Goal: Check status: Check status

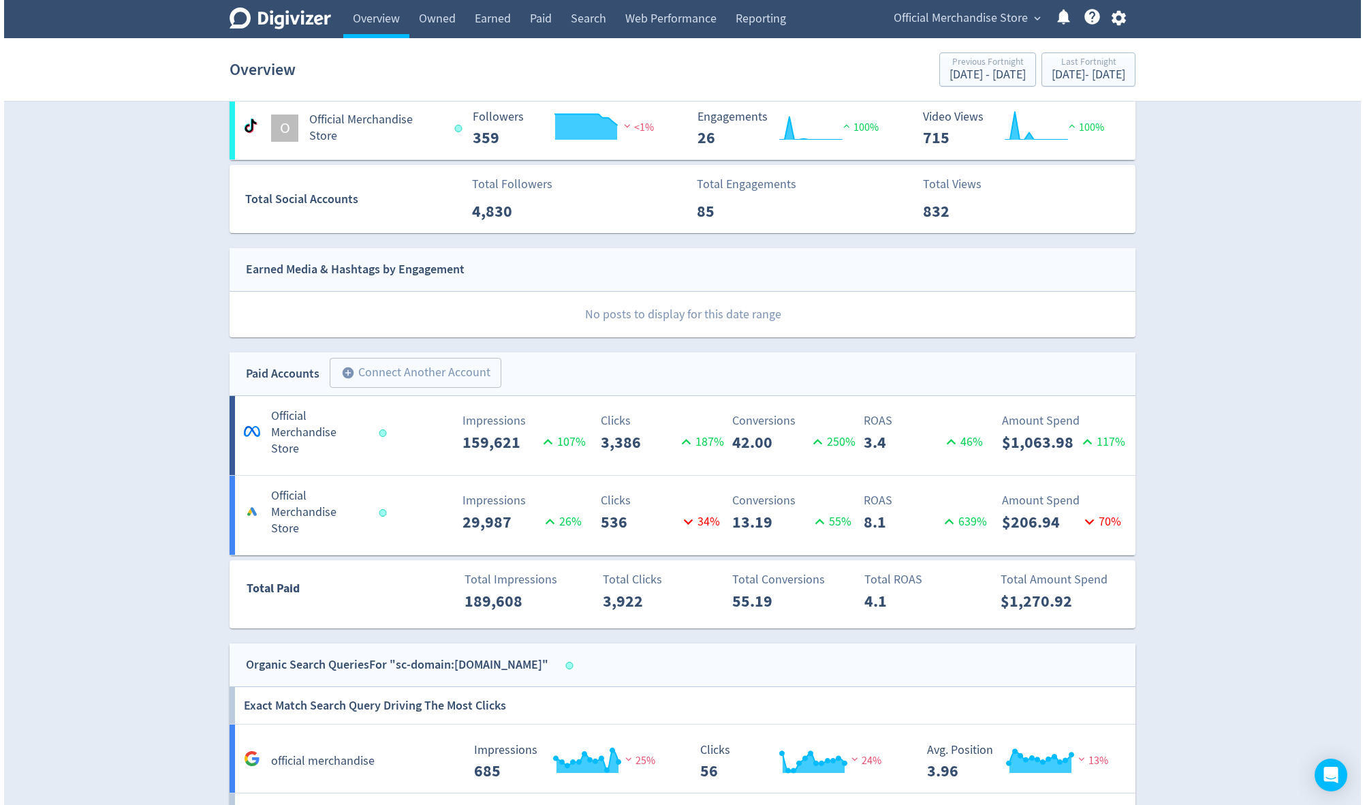
scroll to position [480, 0]
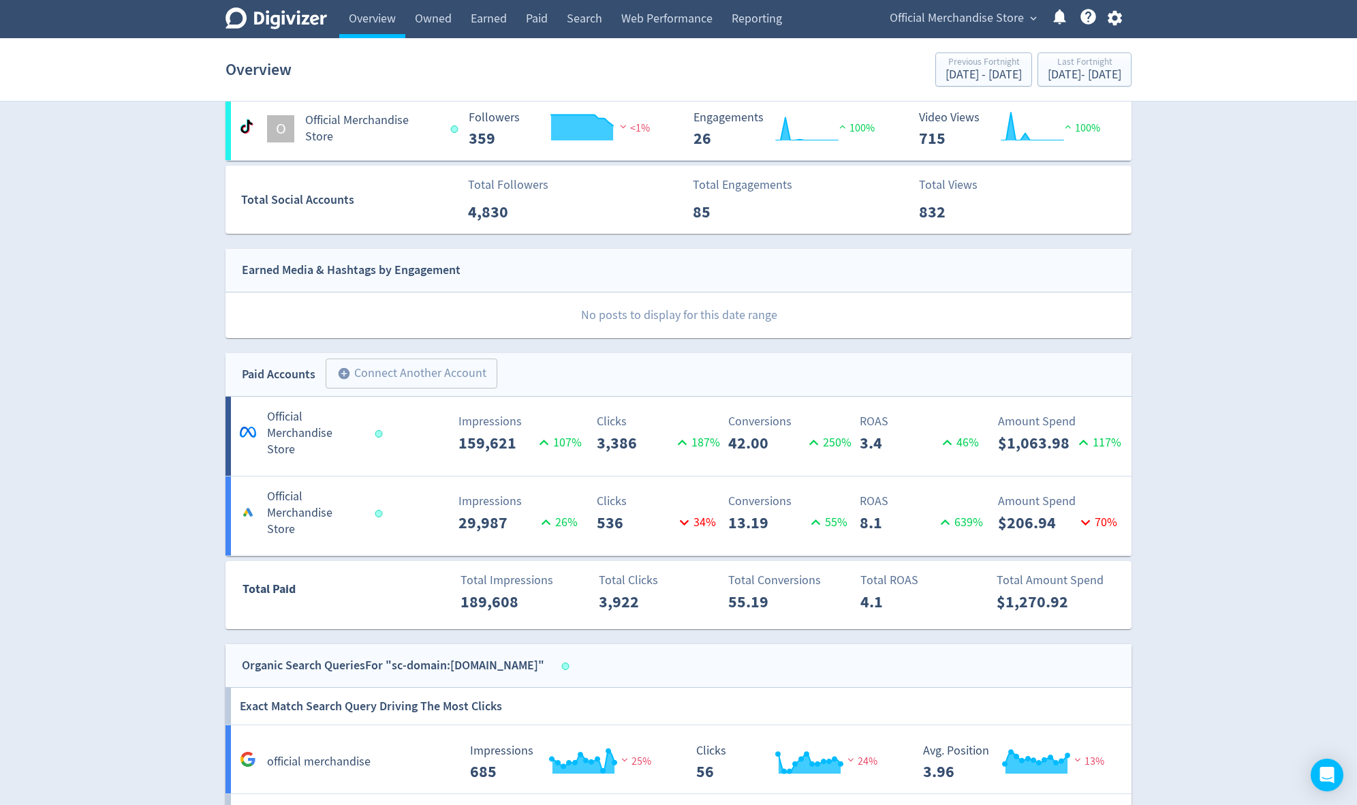
click at [953, 6] on div "Official Merchandise Store expand_more Help Center - Searchable support on usin…" at bounding box center [1003, 19] width 257 height 38
click at [954, 11] on span "Official Merchandise Store" at bounding box center [957, 18] width 134 height 22
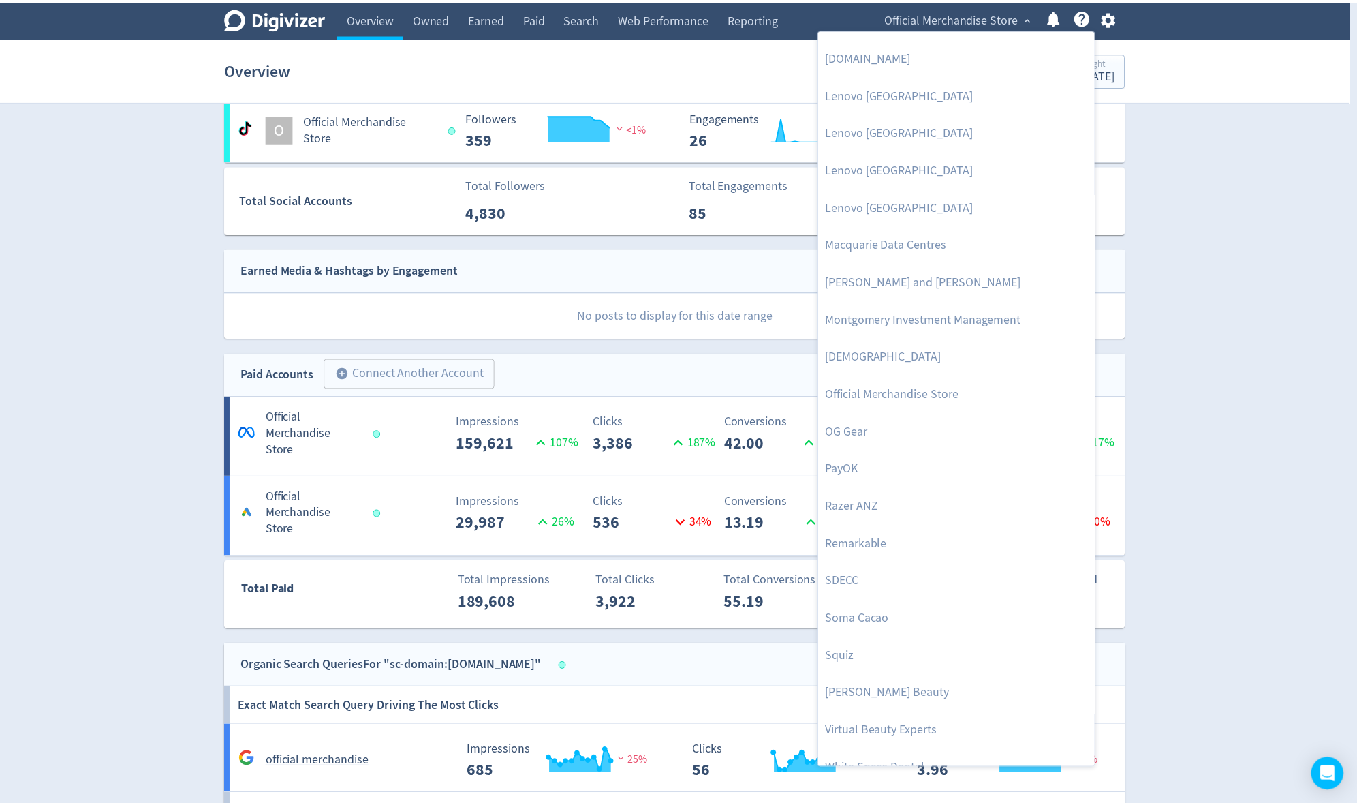
scroll to position [1248, 0]
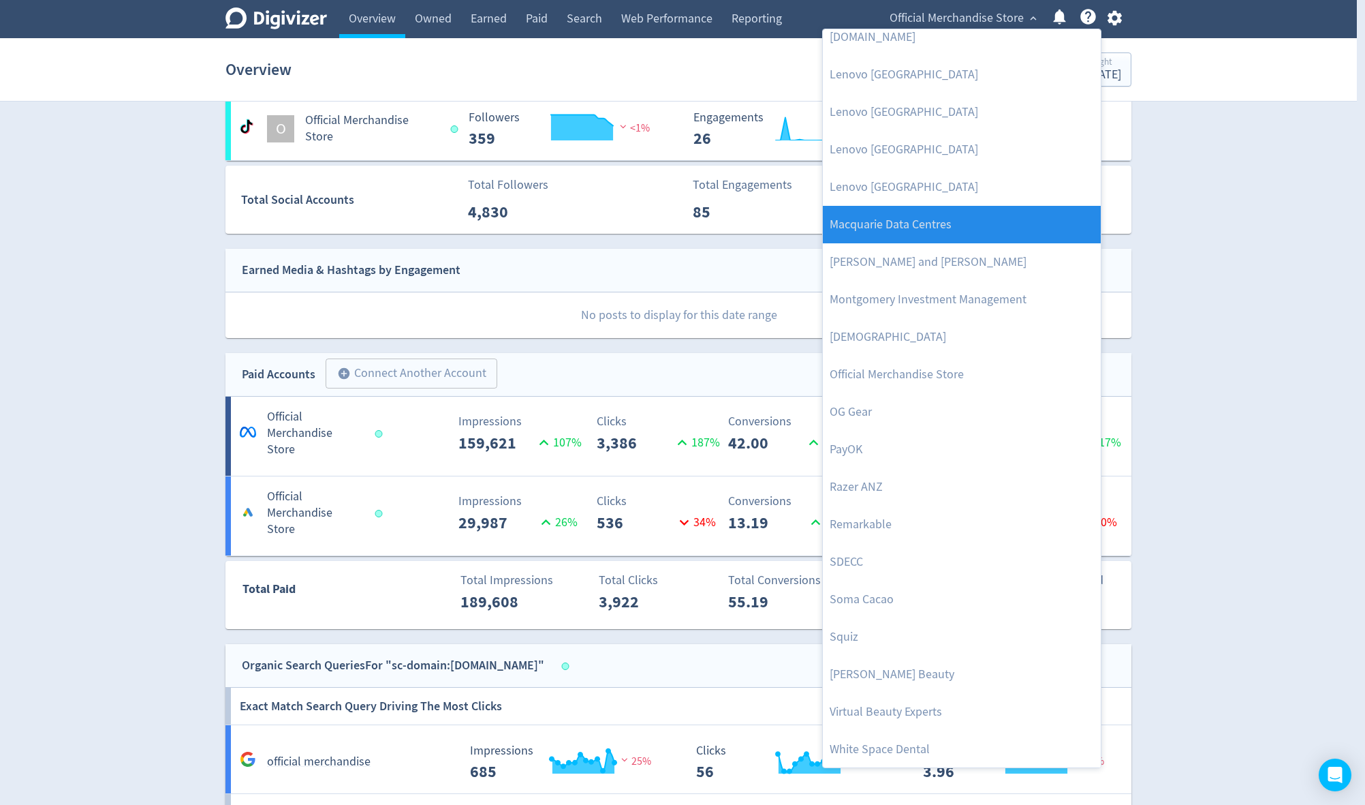
click at [976, 224] on link "Macquarie Data Centres" at bounding box center [962, 224] width 278 height 37
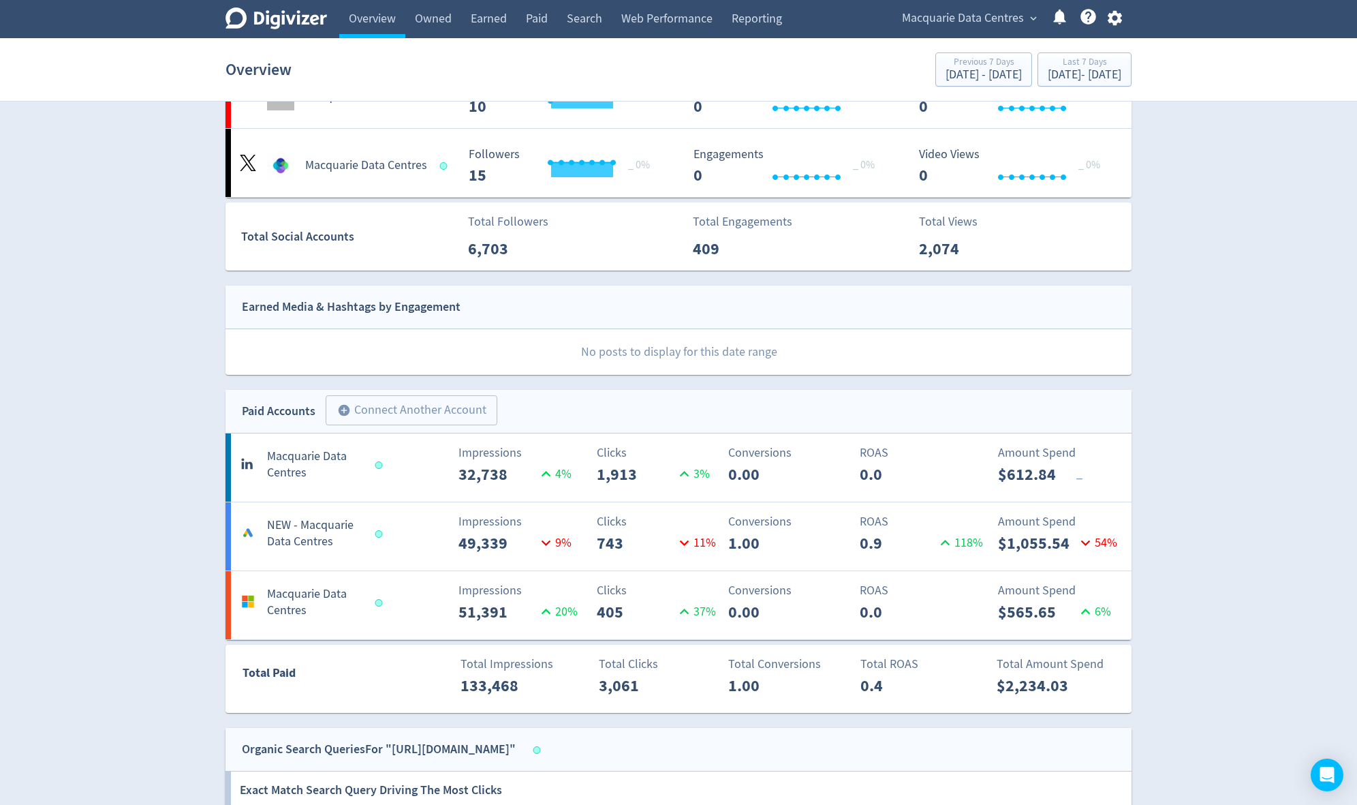
scroll to position [229, 0]
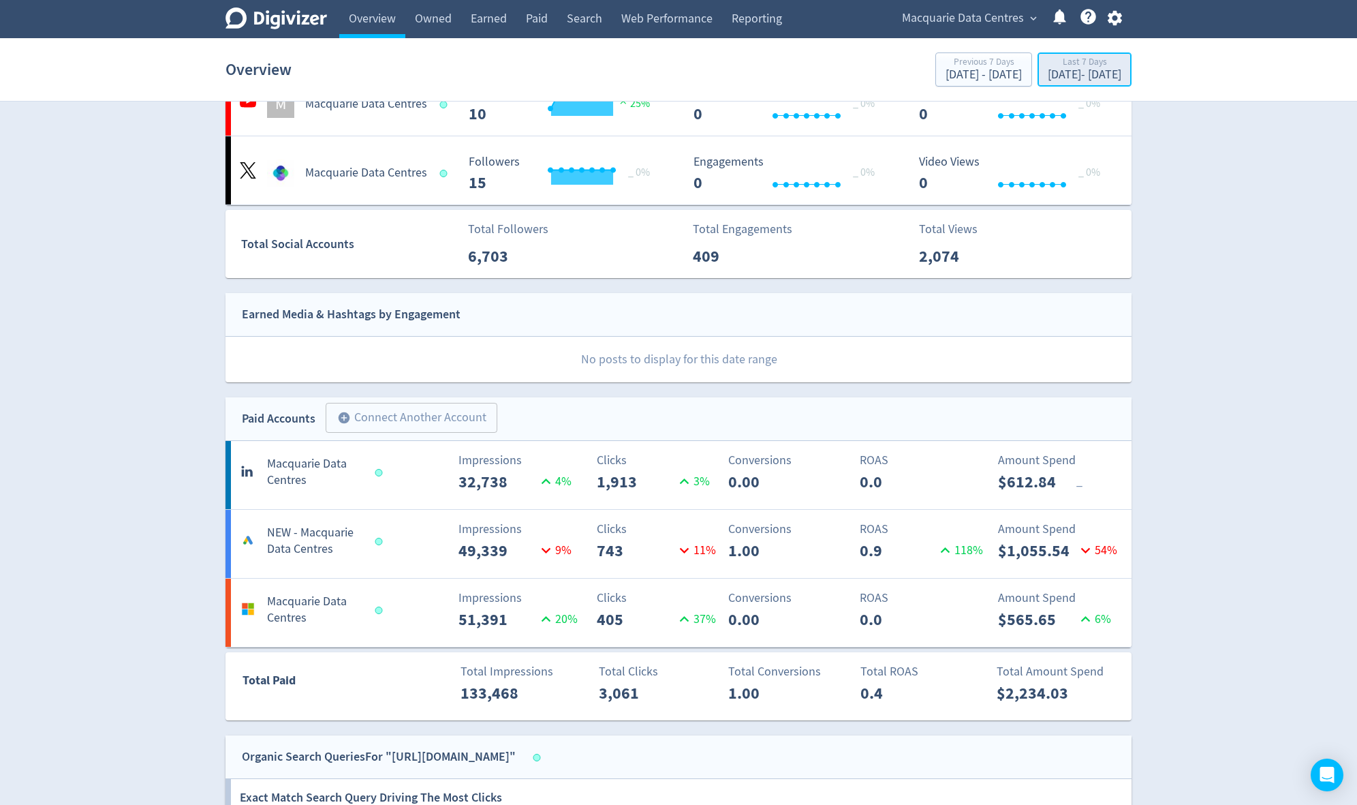
click at [1054, 81] on div "[DATE] - [DATE]" at bounding box center [1085, 75] width 74 height 12
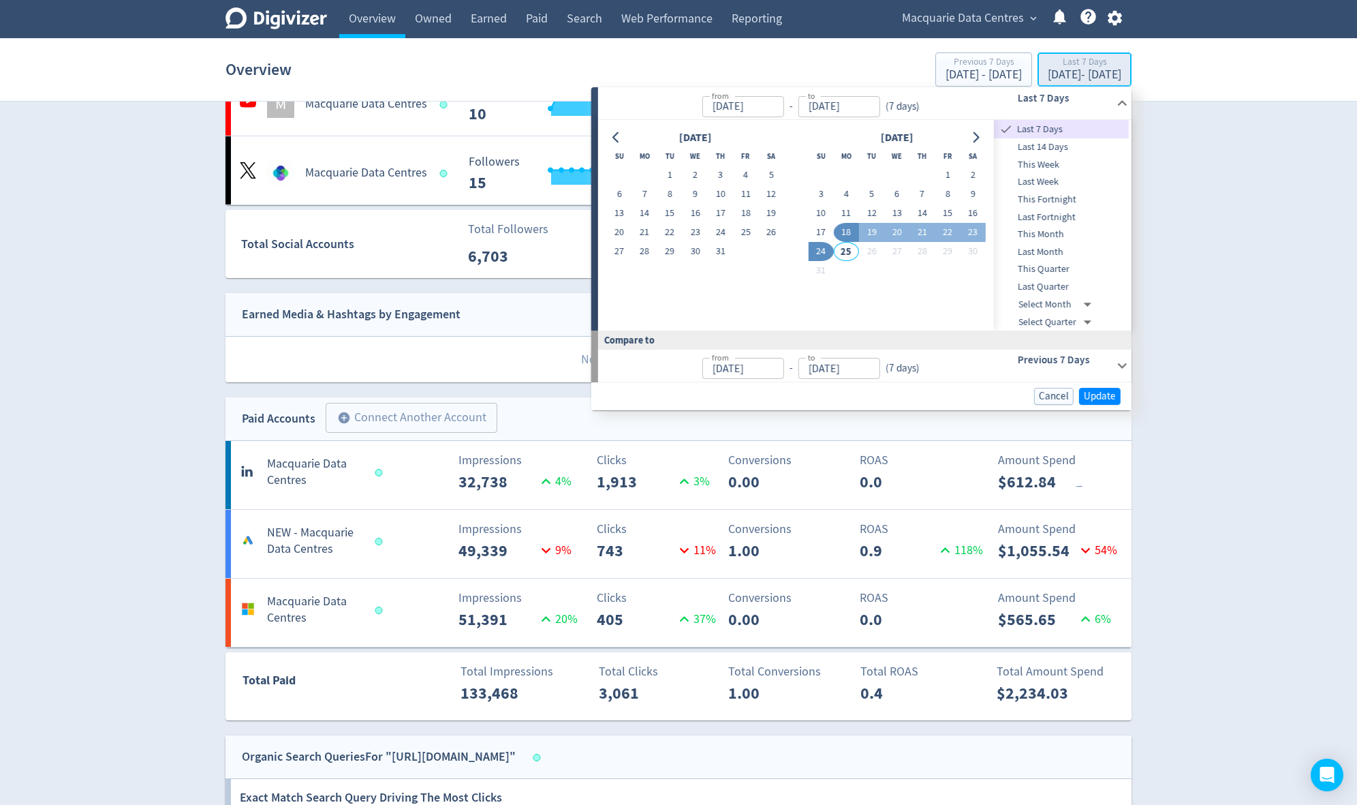
type input "[DATE]"
click at [619, 132] on icon "Go to previous month" at bounding box center [616, 137] width 11 height 11
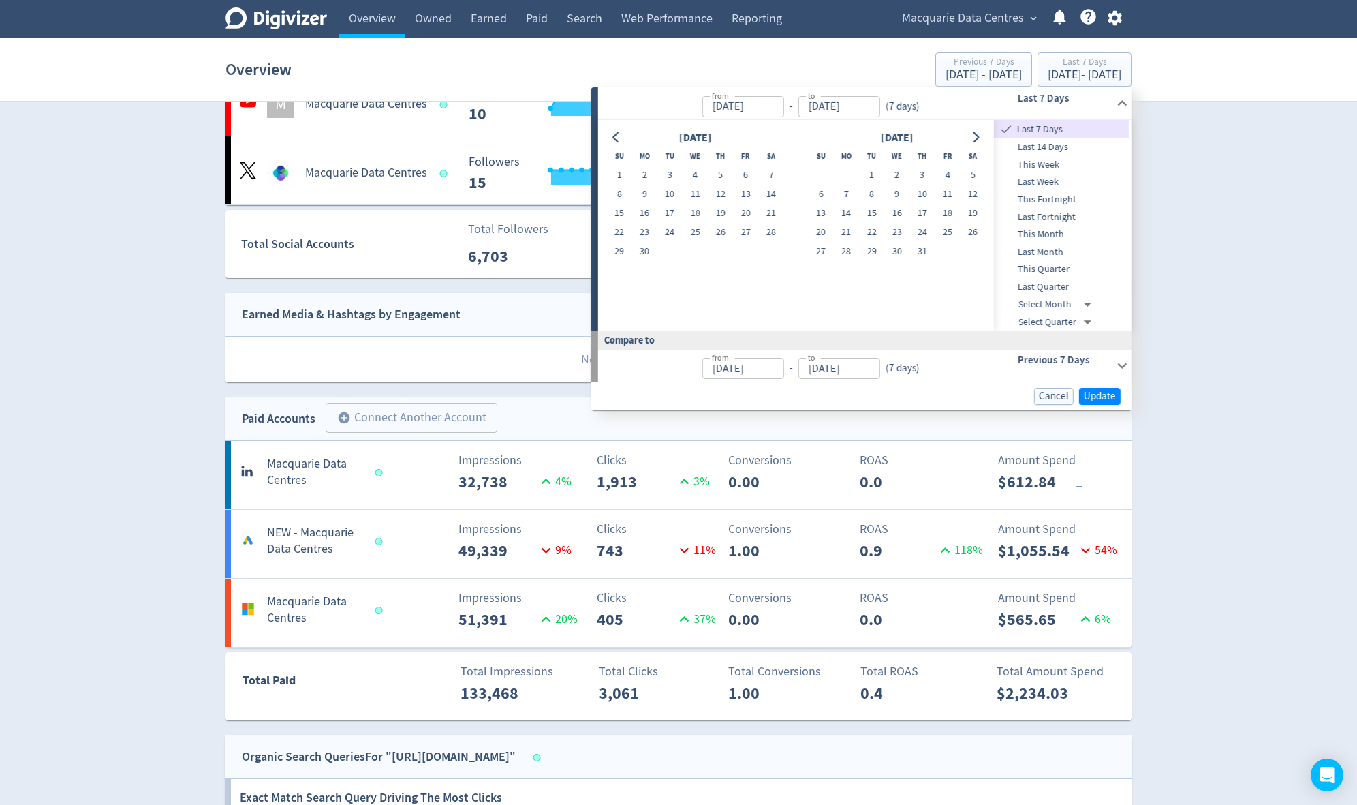
click at [624, 164] on th "Su" at bounding box center [618, 155] width 25 height 19
click at [619, 169] on button "1" at bounding box center [618, 175] width 25 height 19
type input "[DATE]"
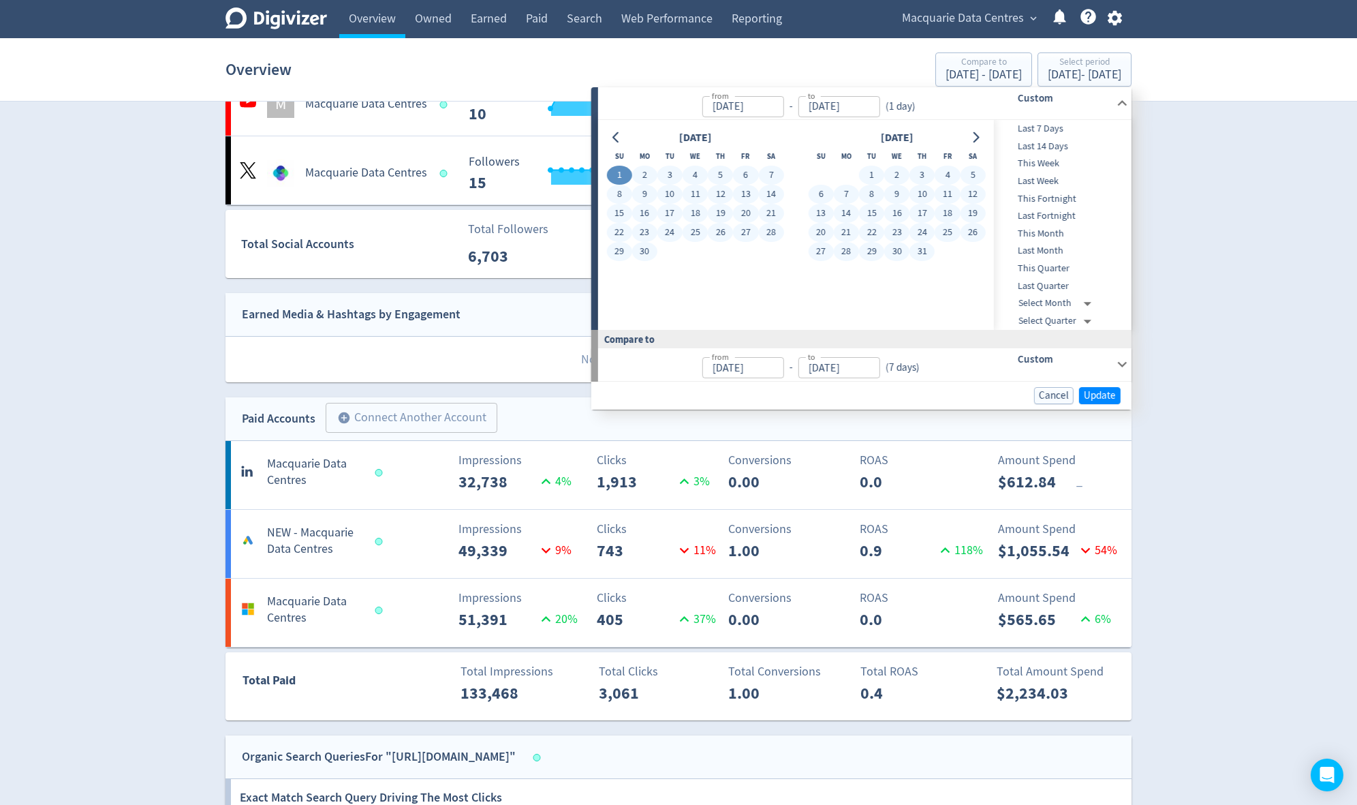
click at [912, 251] on button "31" at bounding box center [922, 251] width 25 height 19
type input "[DATE]"
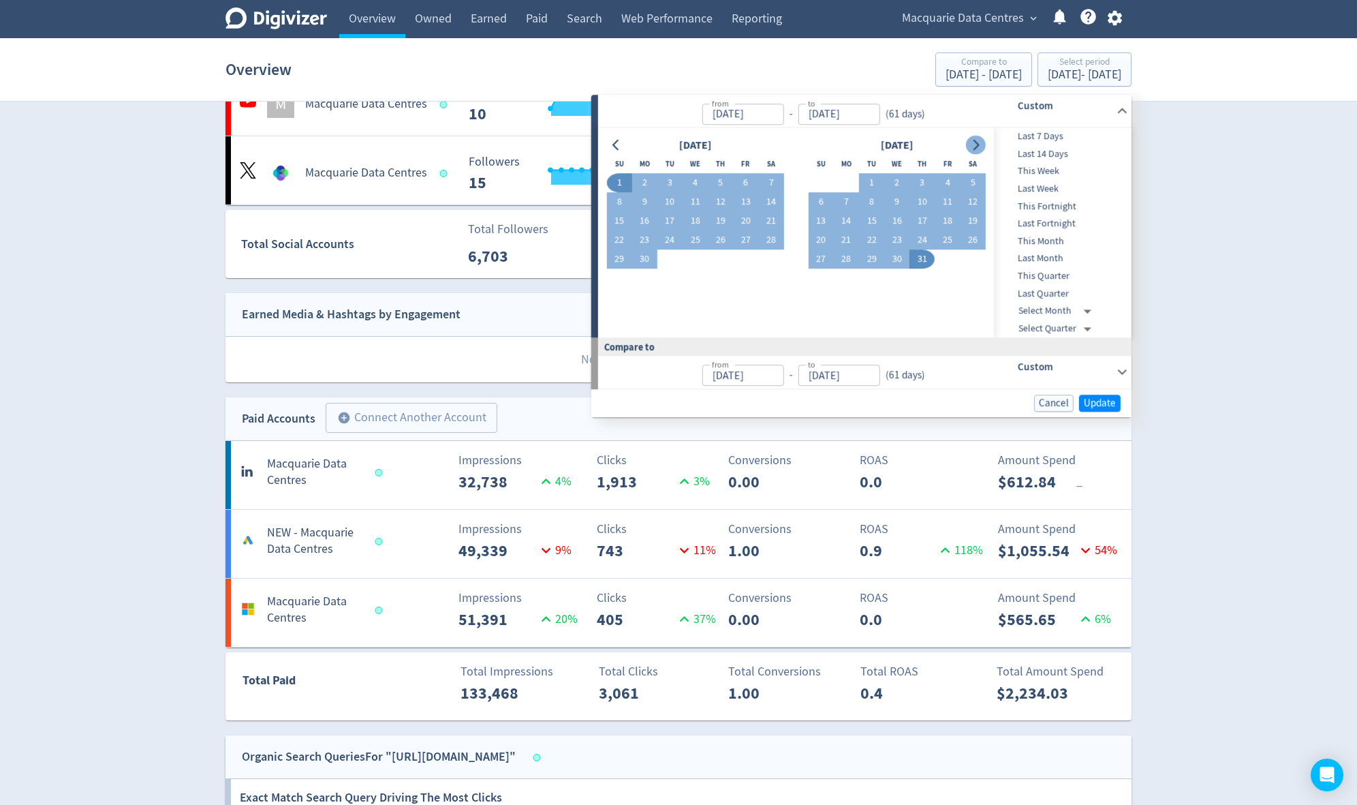
scroll to position [237, 0]
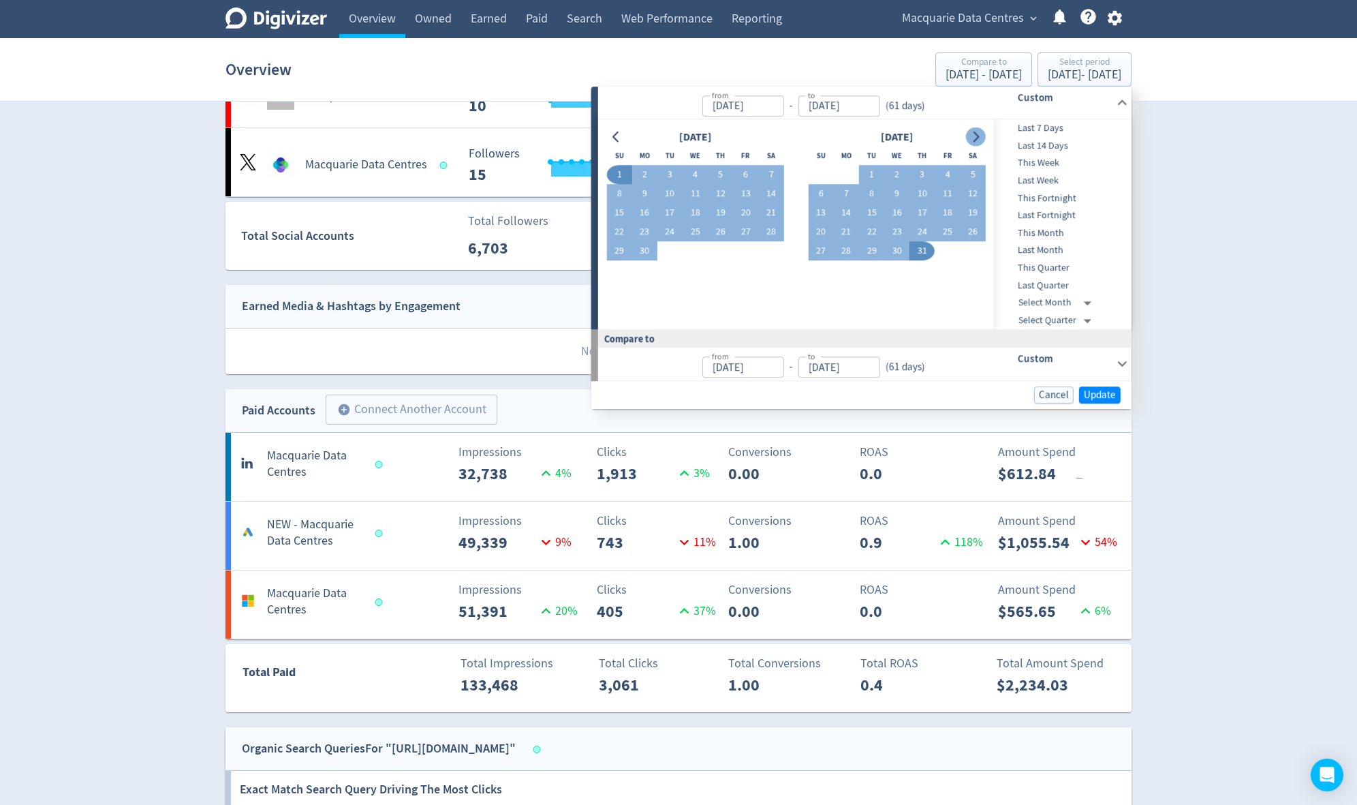
click at [978, 139] on icon "Go to next month" at bounding box center [977, 136] width 6 height 11
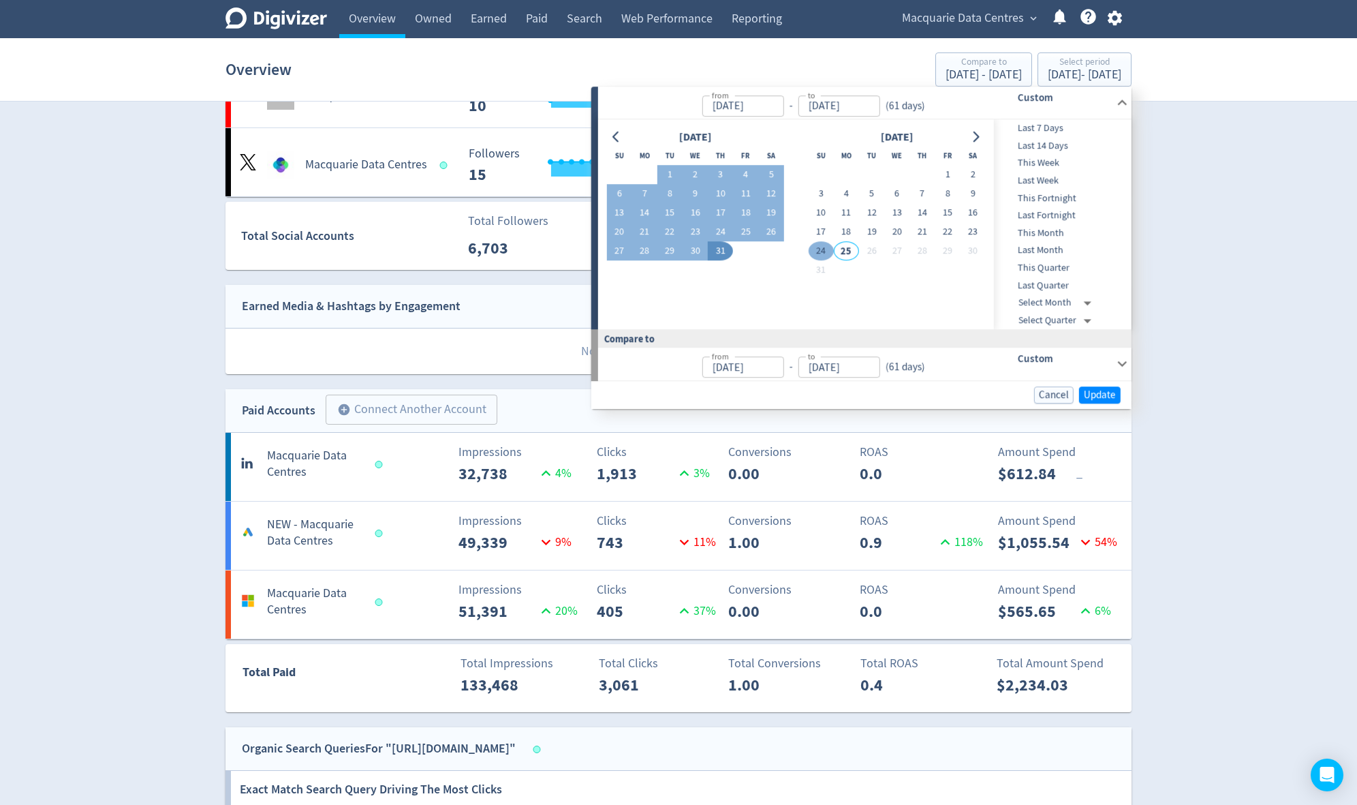
click at [825, 251] on button "24" at bounding box center [820, 251] width 25 height 19
type input "[DATE]"
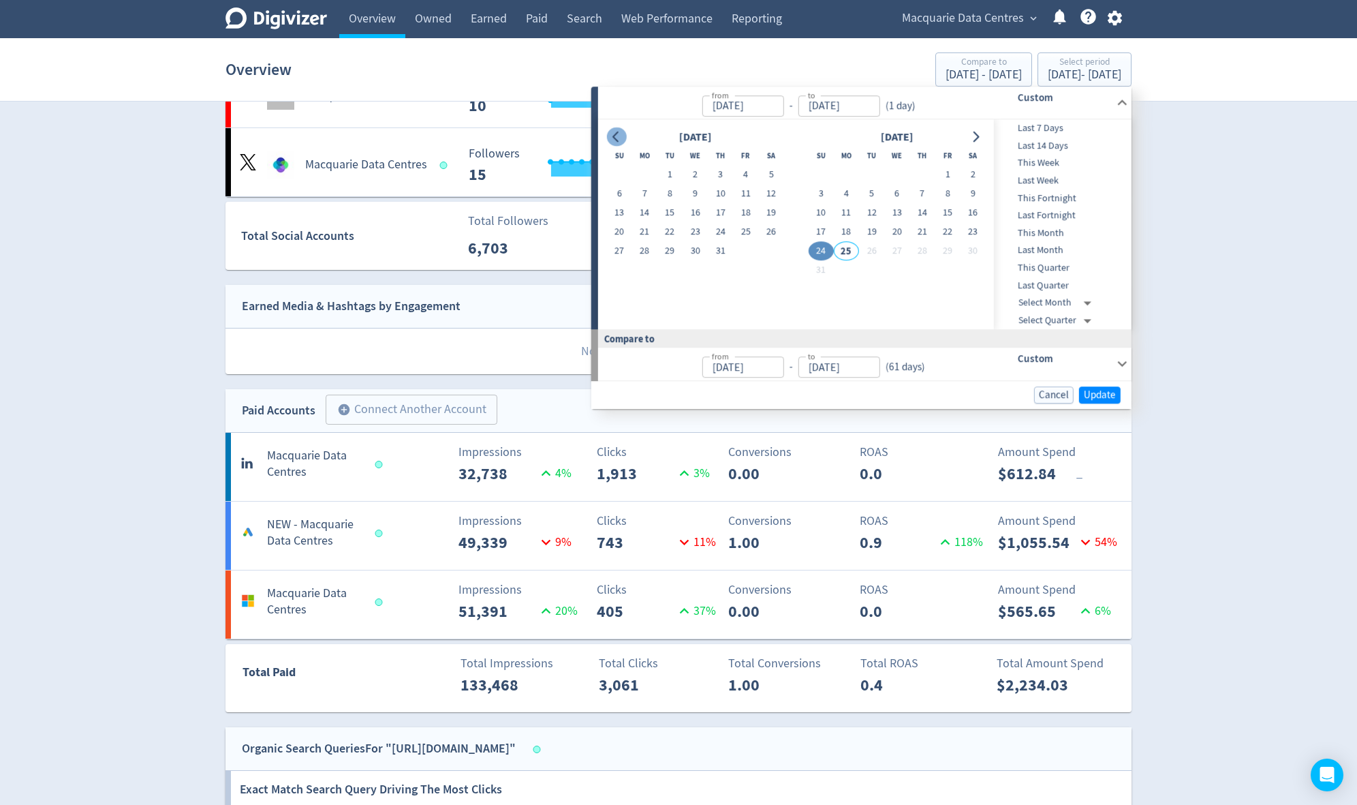
click at [621, 133] on icon "Go to previous month" at bounding box center [616, 136] width 11 height 11
click at [712, 173] on button "1" at bounding box center [720, 175] width 25 height 19
type input "[DATE]"
click at [974, 135] on icon "Go to next month" at bounding box center [975, 136] width 11 height 11
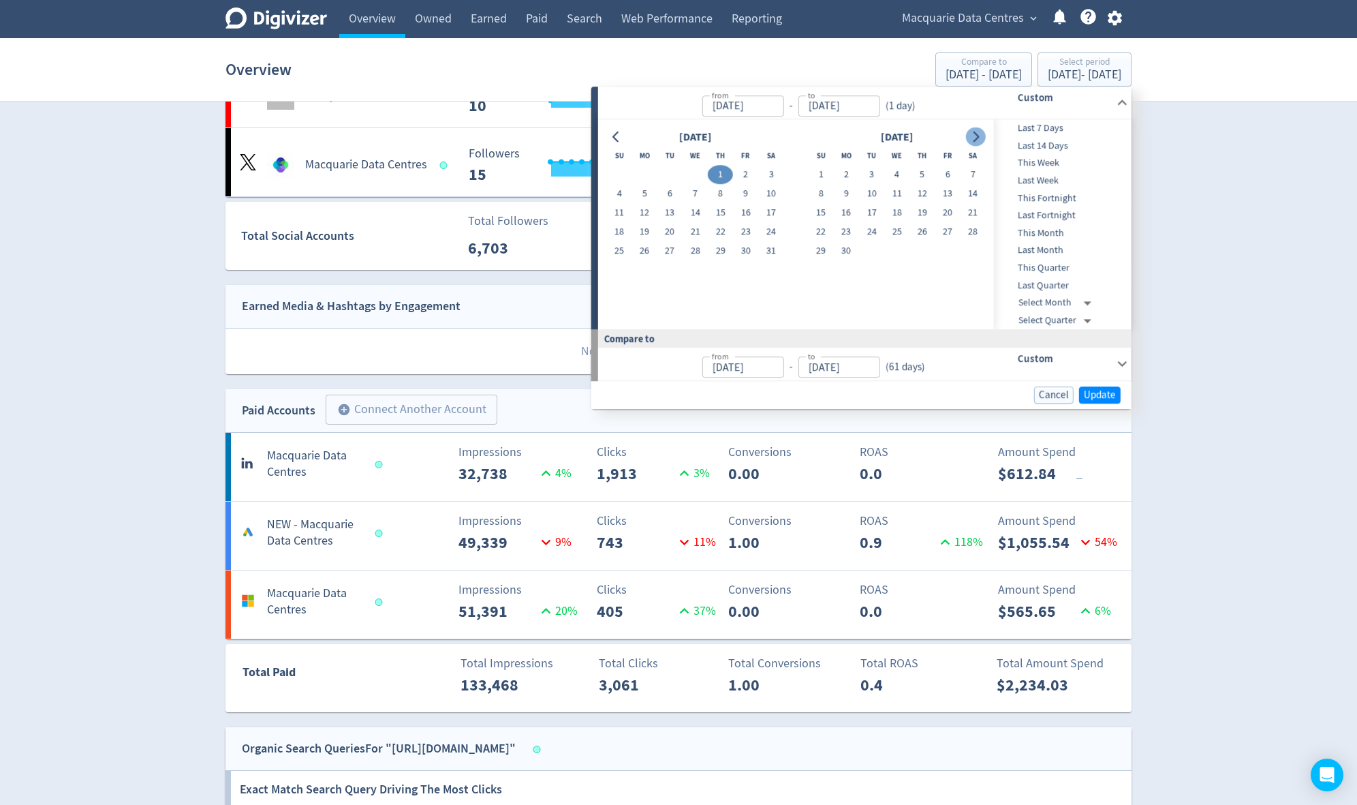
click at [974, 135] on icon "Go to next month" at bounding box center [975, 136] width 11 height 11
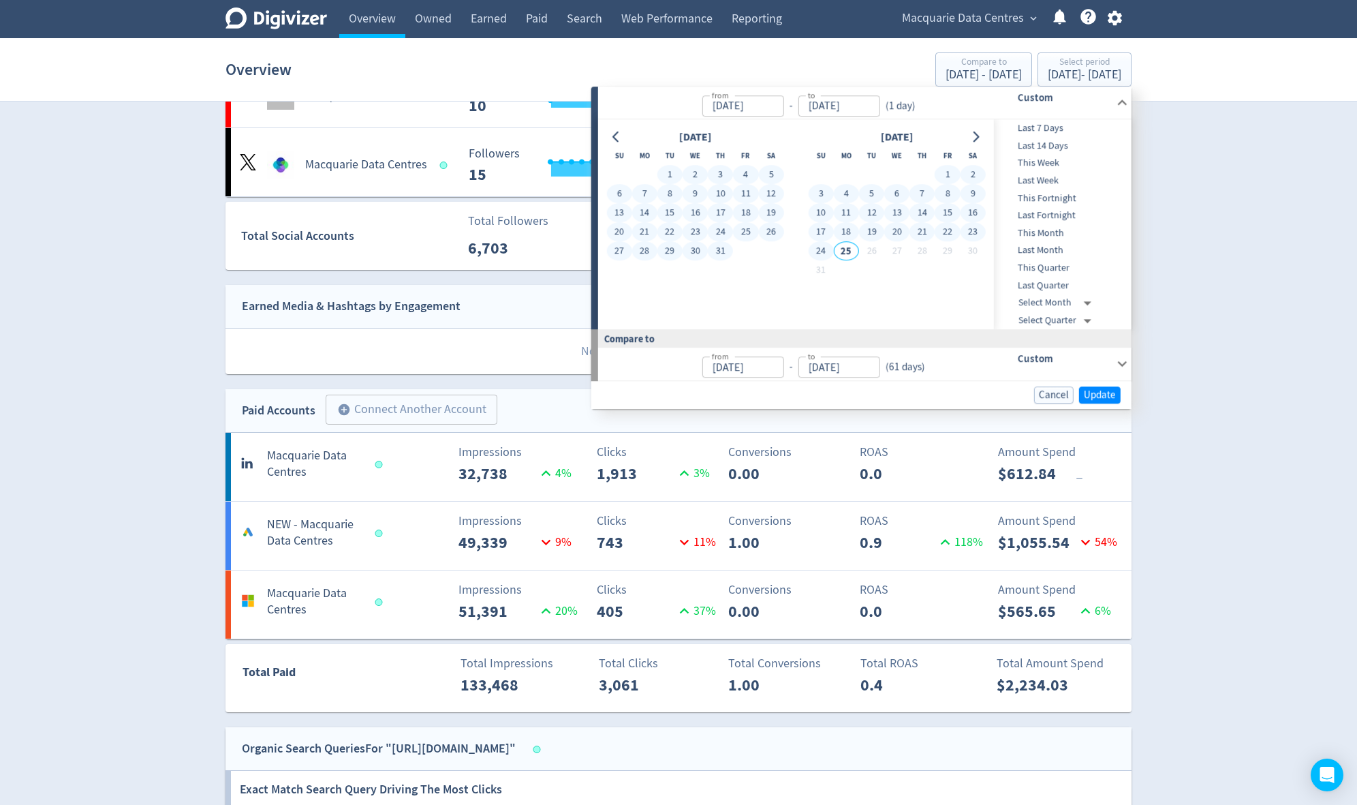
click at [819, 249] on button "24" at bounding box center [820, 251] width 25 height 19
type input "[DATE]"
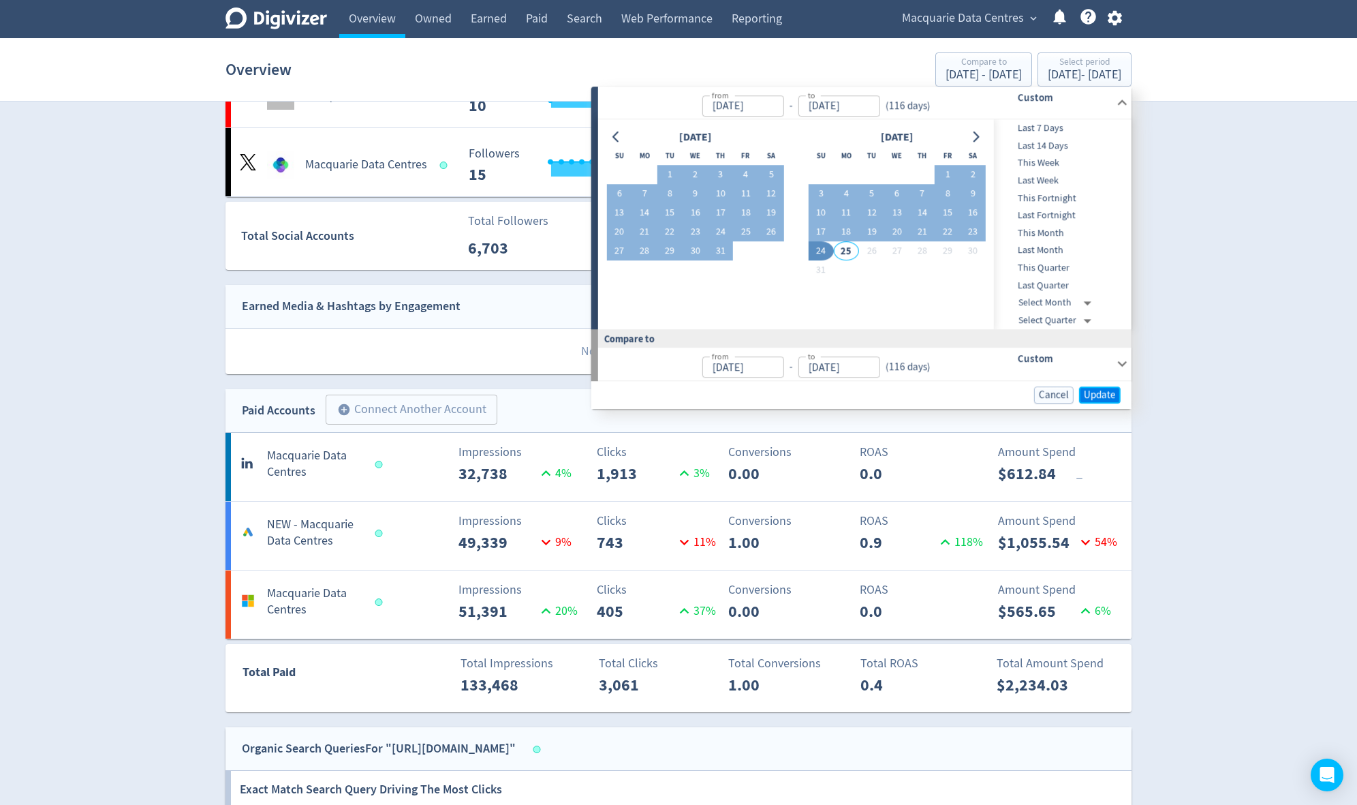
click at [1096, 390] on span "Update" at bounding box center [1100, 395] width 32 height 10
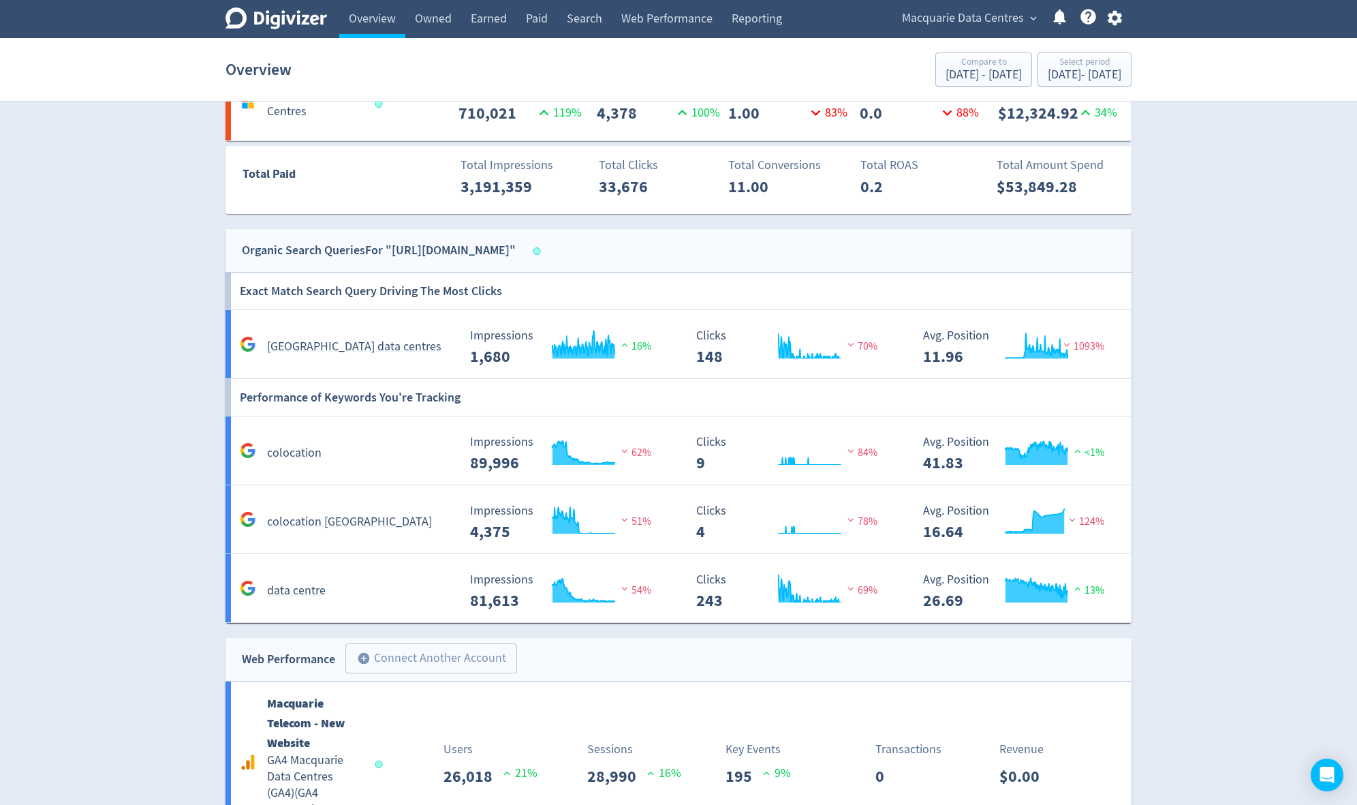
scroll to position [891, 0]
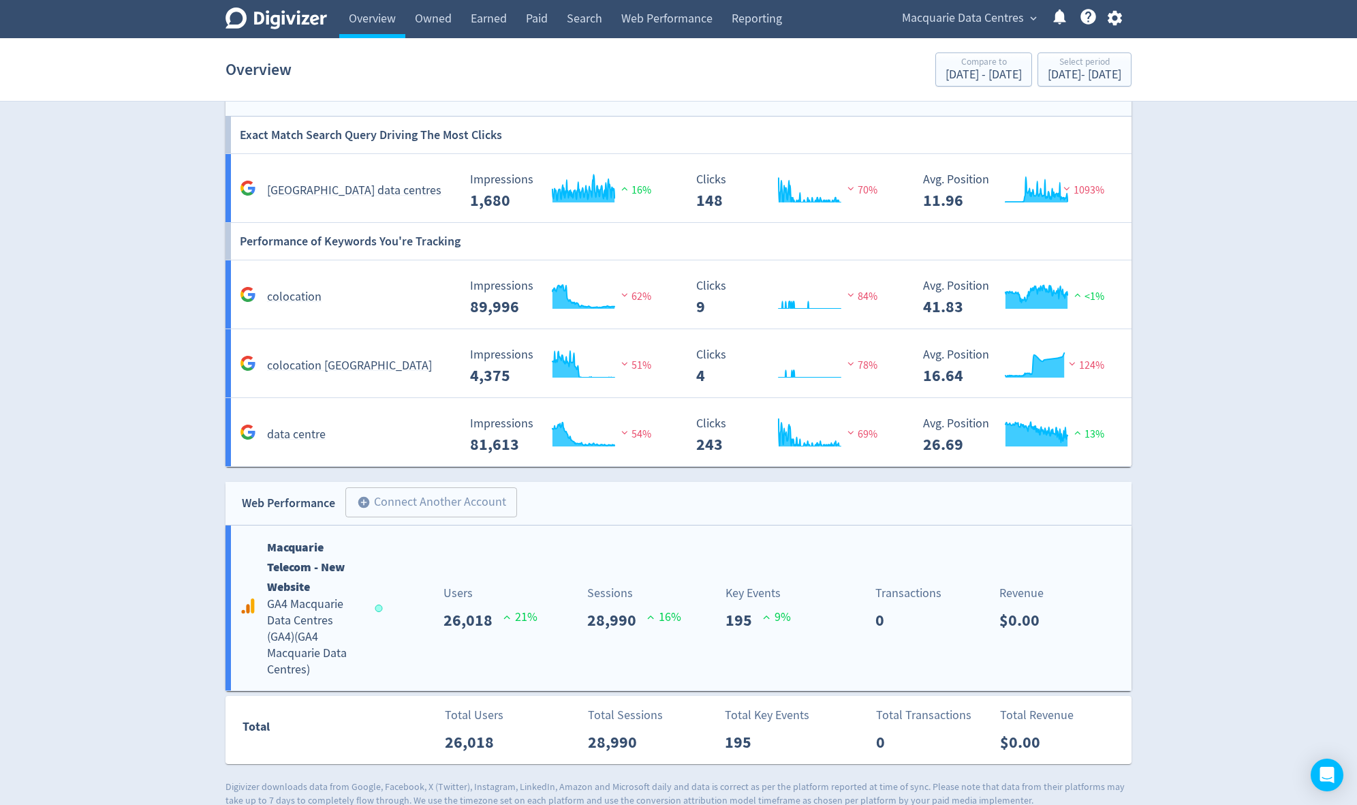
click at [293, 613] on h5 "GA4 Macquarie Data Centres ([GEOGRAPHIC_DATA]) ( GA4 Macquarie Data Centres )" at bounding box center [314, 637] width 95 height 82
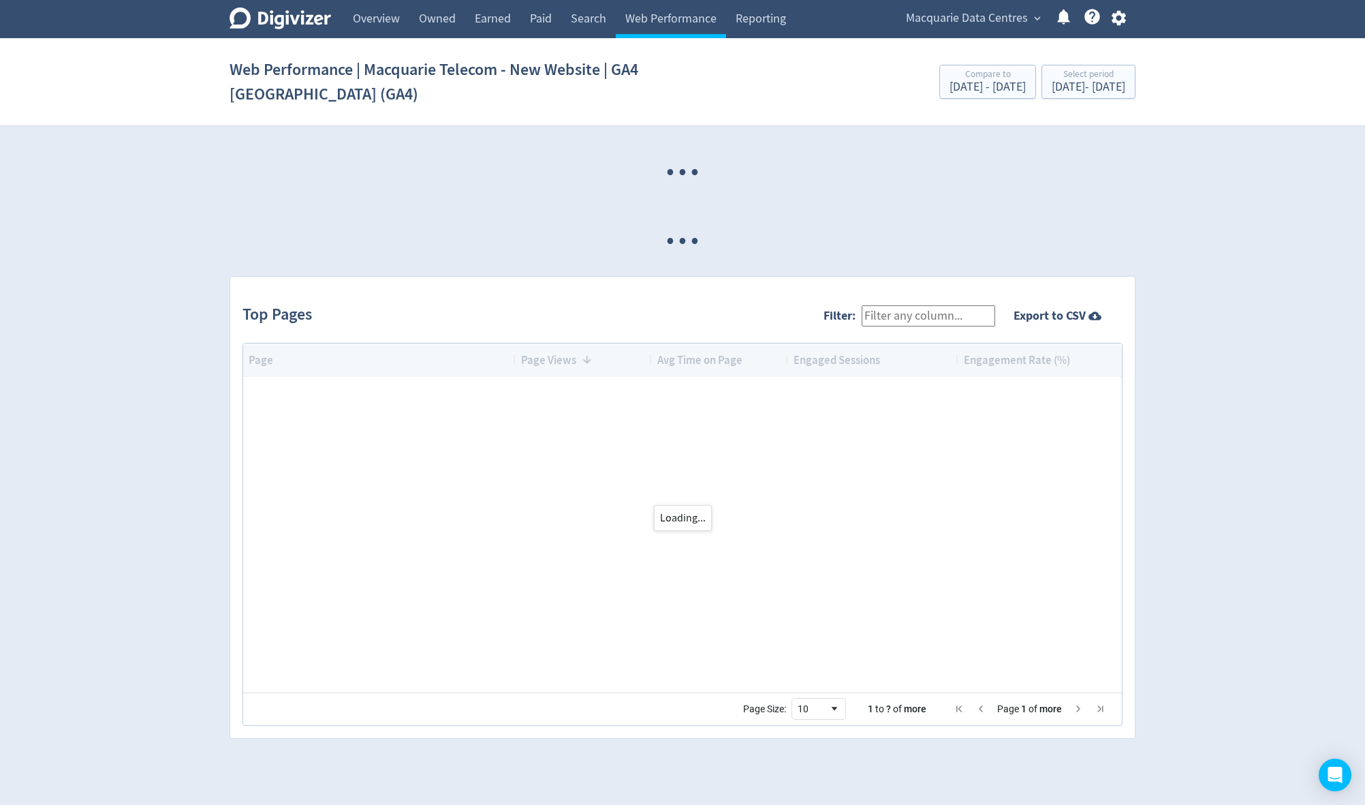
click at [293, 613] on div "Loading..." at bounding box center [682, 517] width 879 height 349
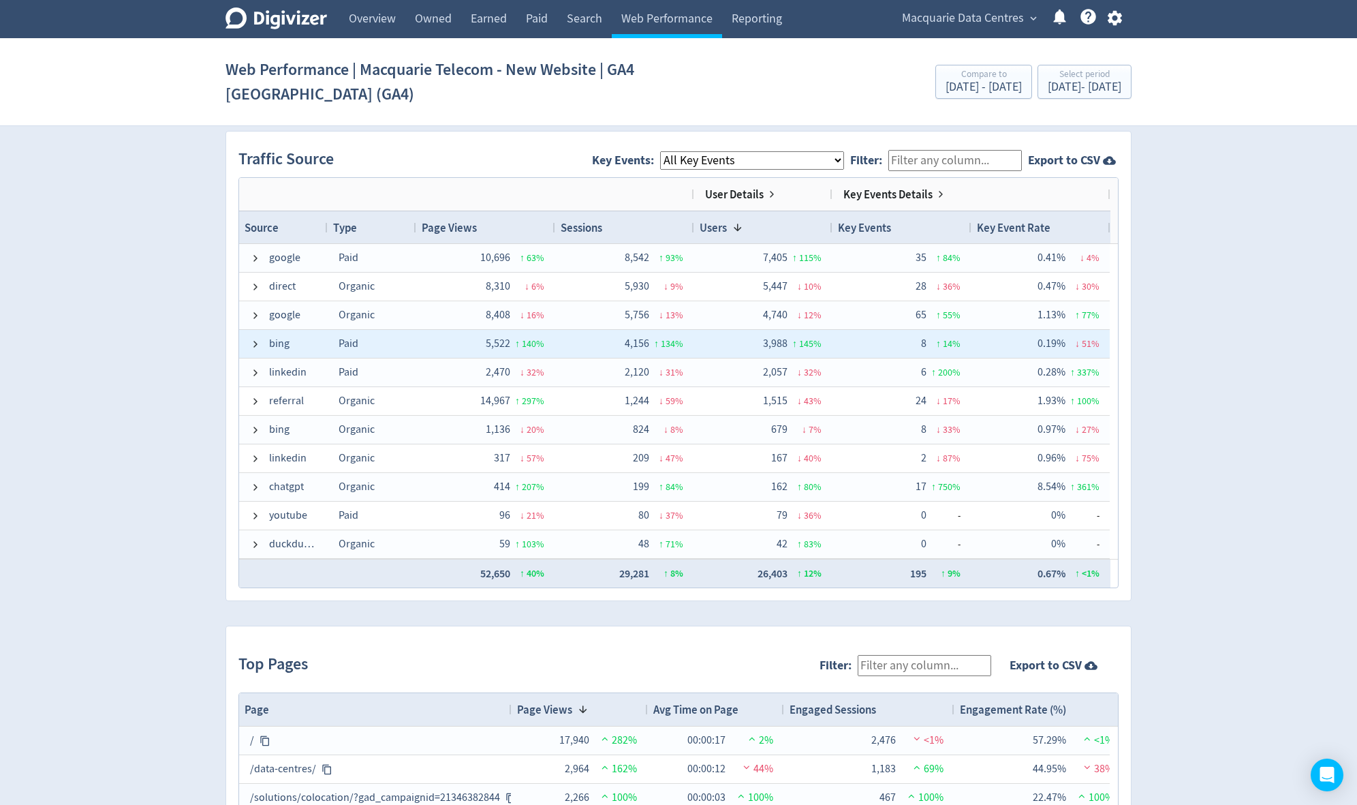
scroll to position [900, 0]
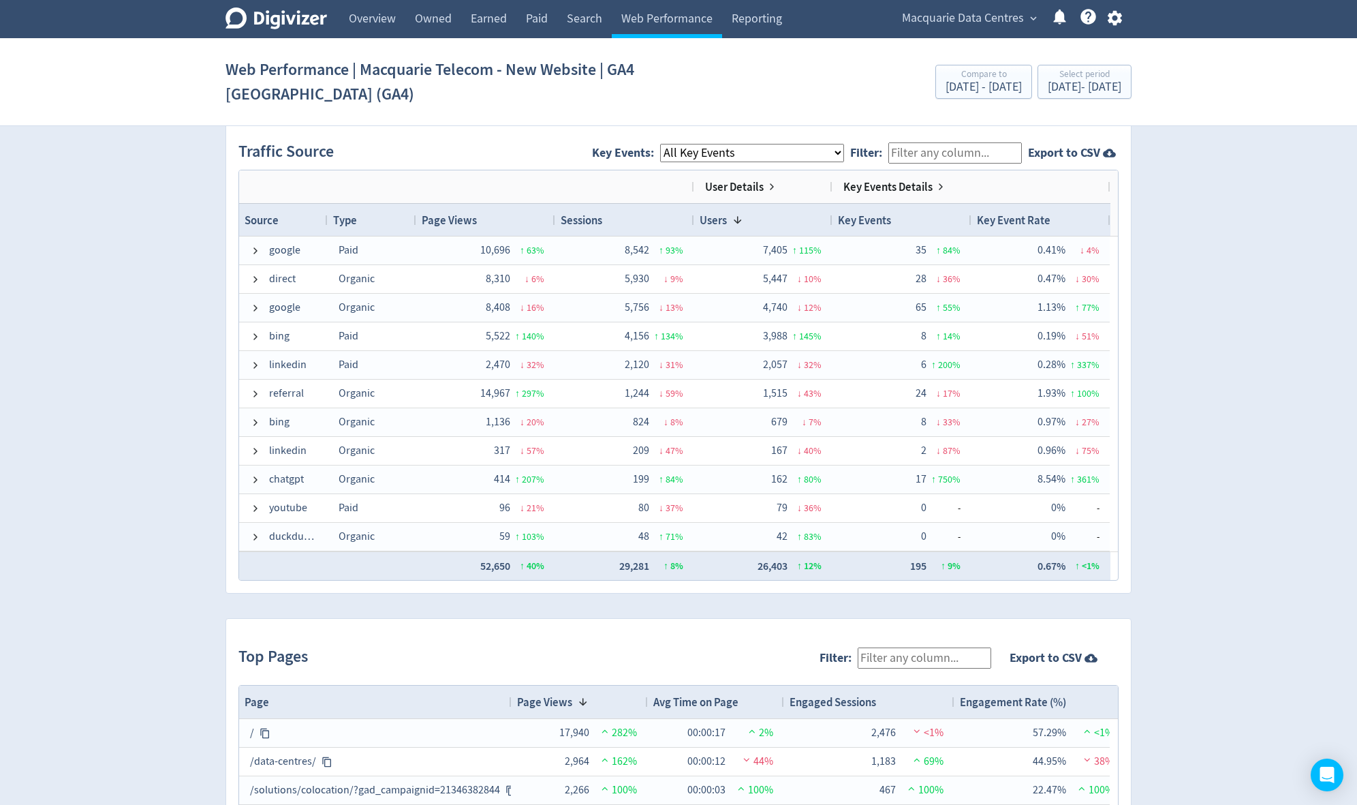
click at [754, 162] on span "Key Events: All Key Events eCommerce book_a_tour_form pdf_download contact_us_f…" at bounding box center [721, 153] width 258 height 31
click at [756, 155] on select "All Key Events eCommerce book_a_tour_form pdf_download contact_us_form mailto: …" at bounding box center [752, 153] width 184 height 18
click at [672, 144] on select "All Key Events eCommerce book_a_tour_form pdf_download contact_us_form mailto: …" at bounding box center [752, 153] width 184 height 18
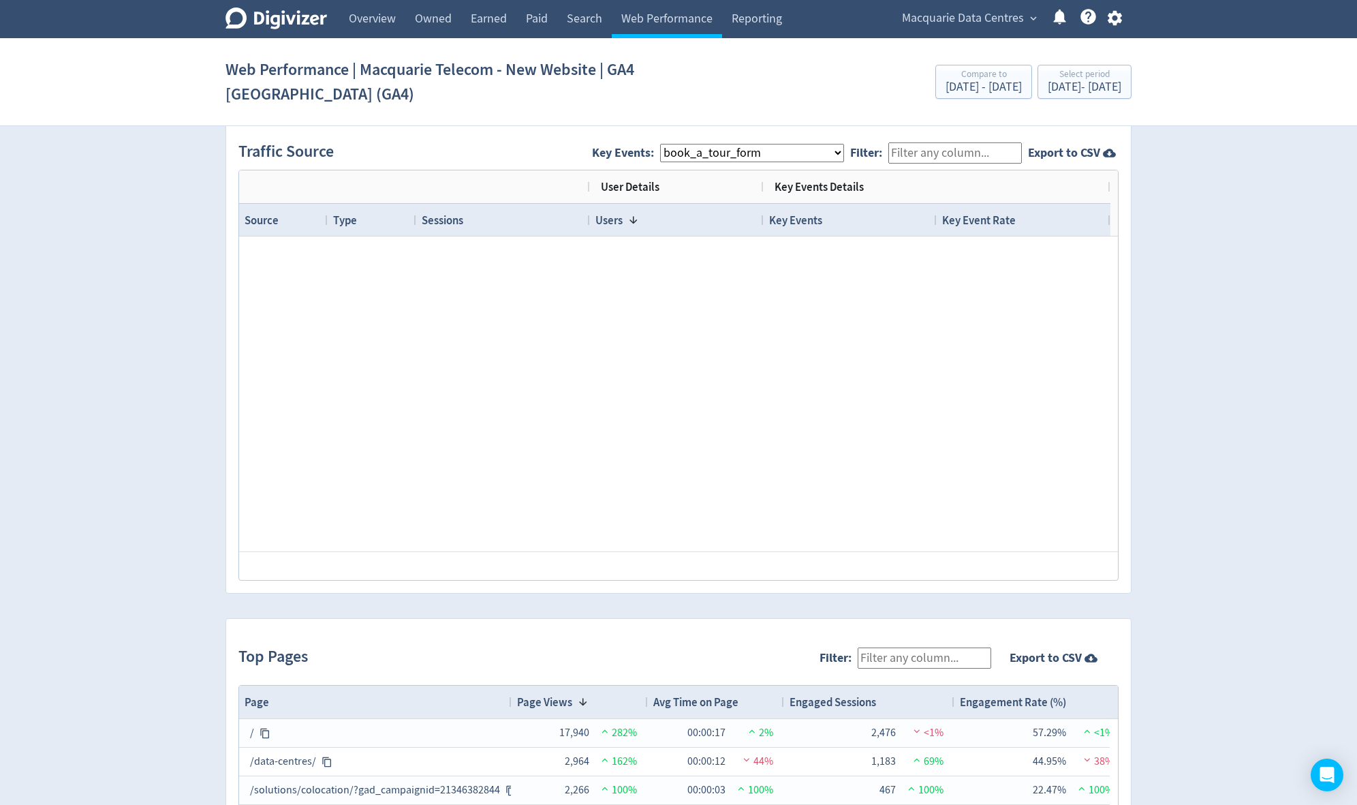
click at [747, 212] on div "Users 1" at bounding box center [676, 219] width 163 height 25
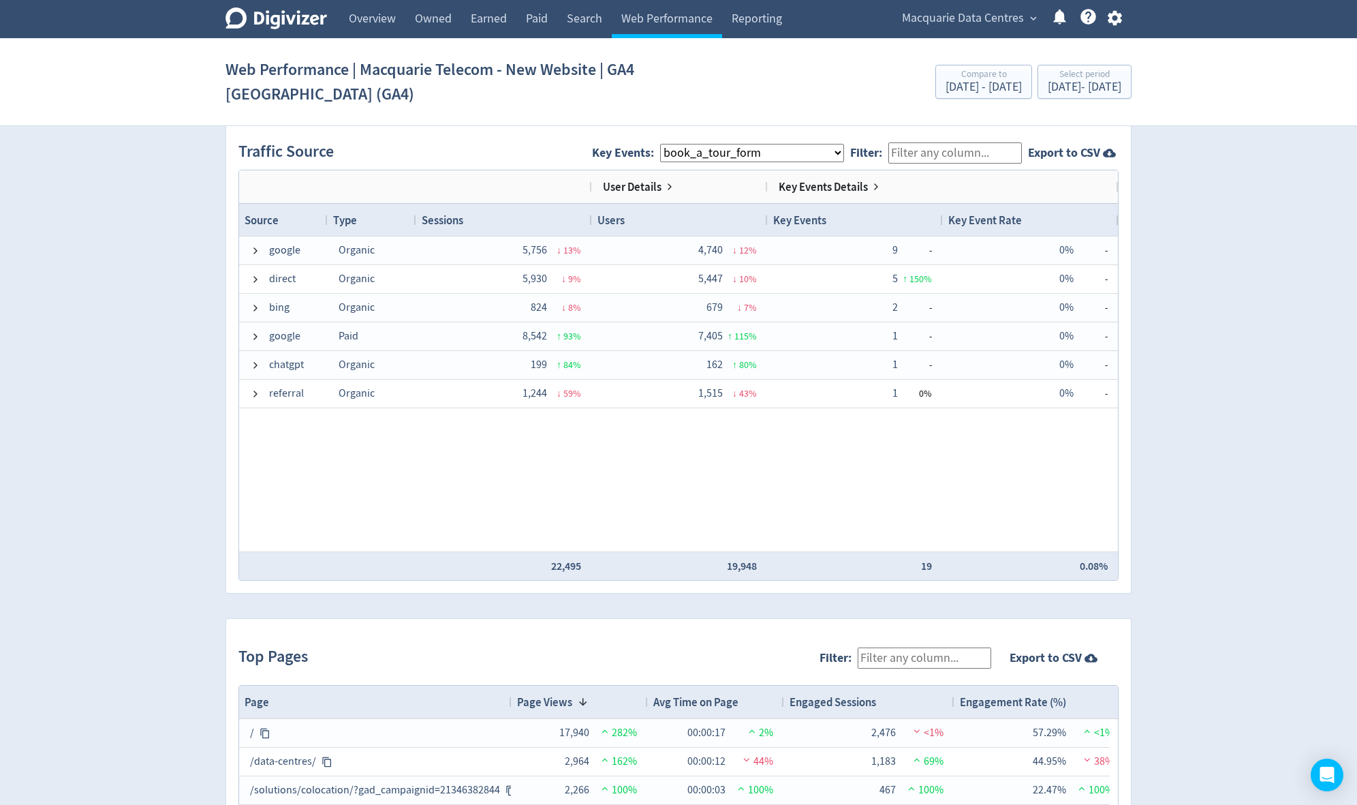
click at [766, 153] on select "All Key Events eCommerce book_a_tour_form pdf_download contact_us_form mailto: …" at bounding box center [752, 153] width 184 height 18
select select "allGoals"
click at [672, 144] on select "All Key Events eCommerce book_a_tour_form pdf_download contact_us_form mailto: …" at bounding box center [752, 153] width 184 height 18
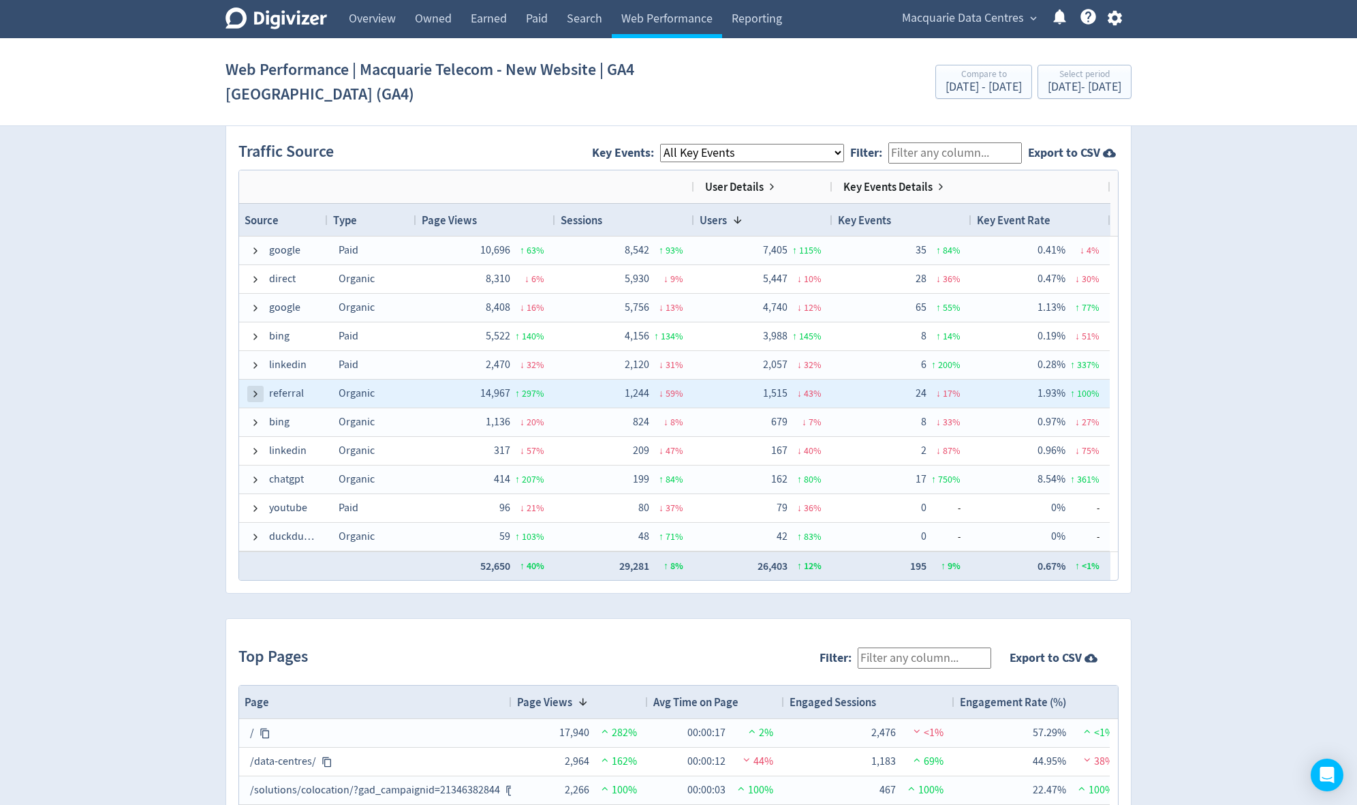
click at [250, 390] on span at bounding box center [255, 393] width 11 height 11
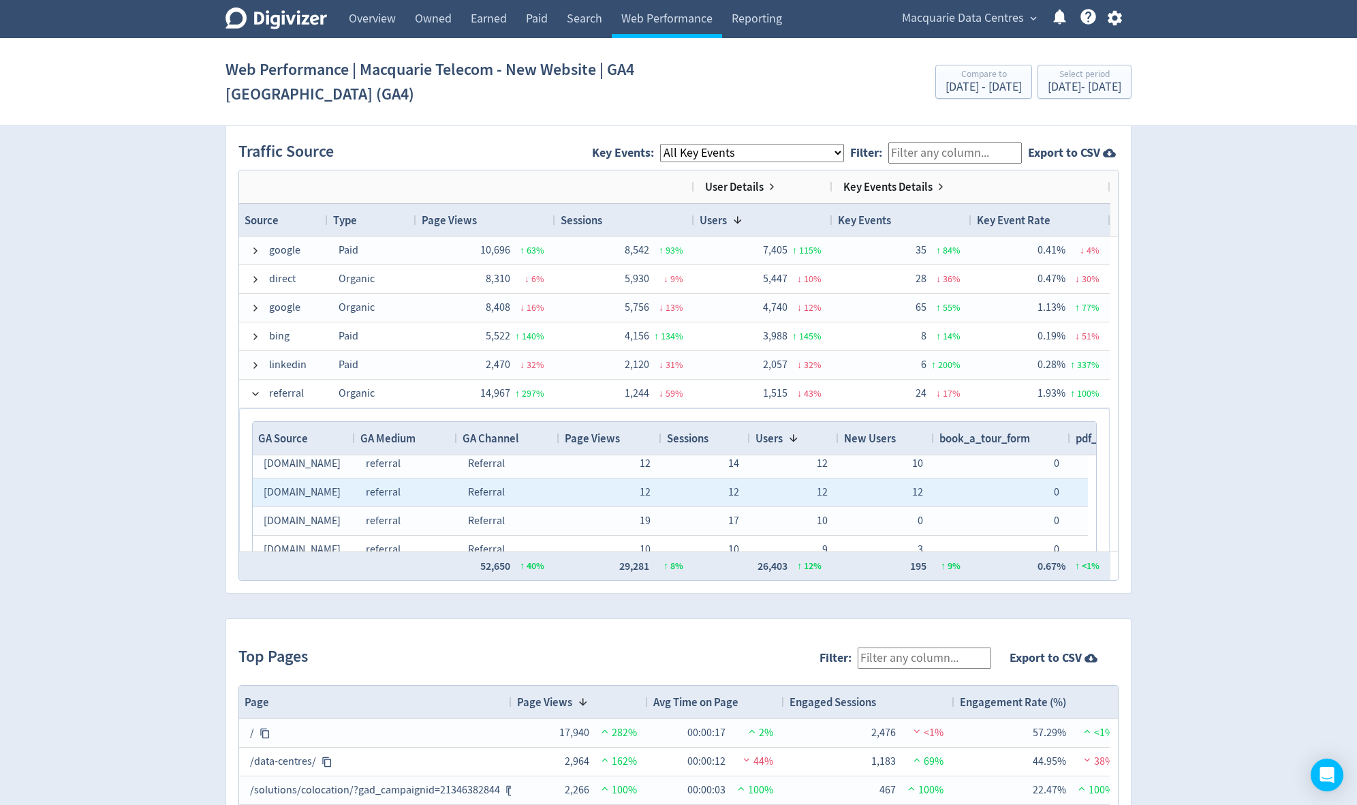
scroll to position [418, 0]
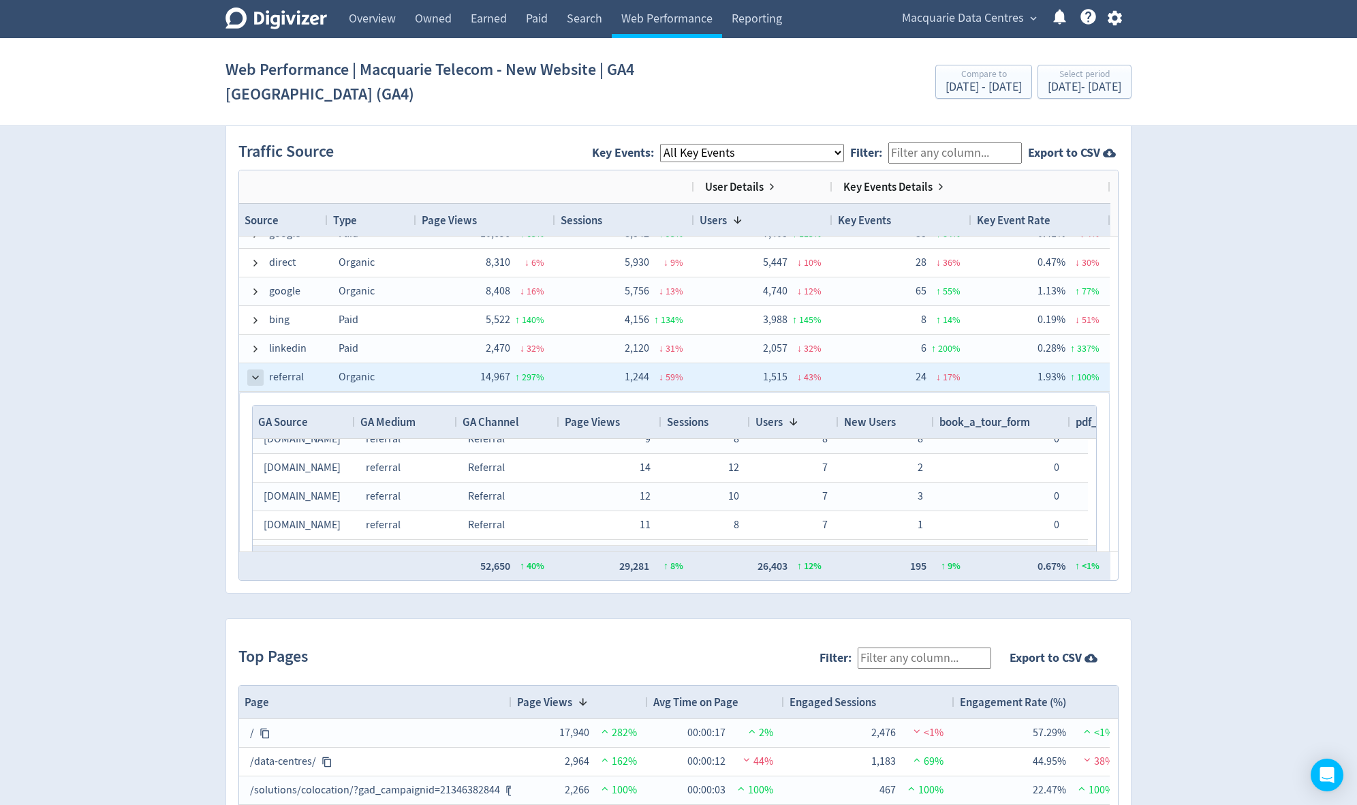
click at [253, 379] on span at bounding box center [255, 377] width 11 height 11
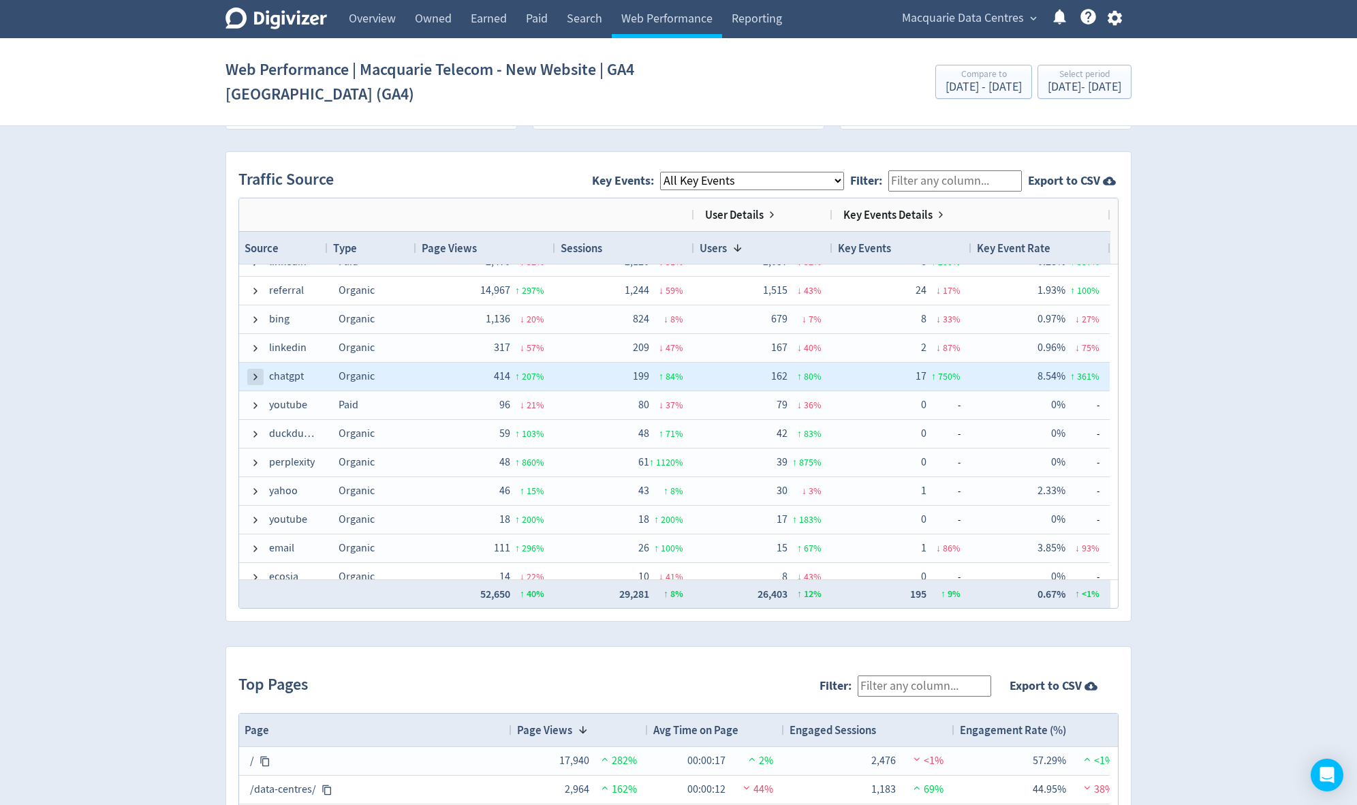
click at [254, 379] on span at bounding box center [255, 376] width 11 height 11
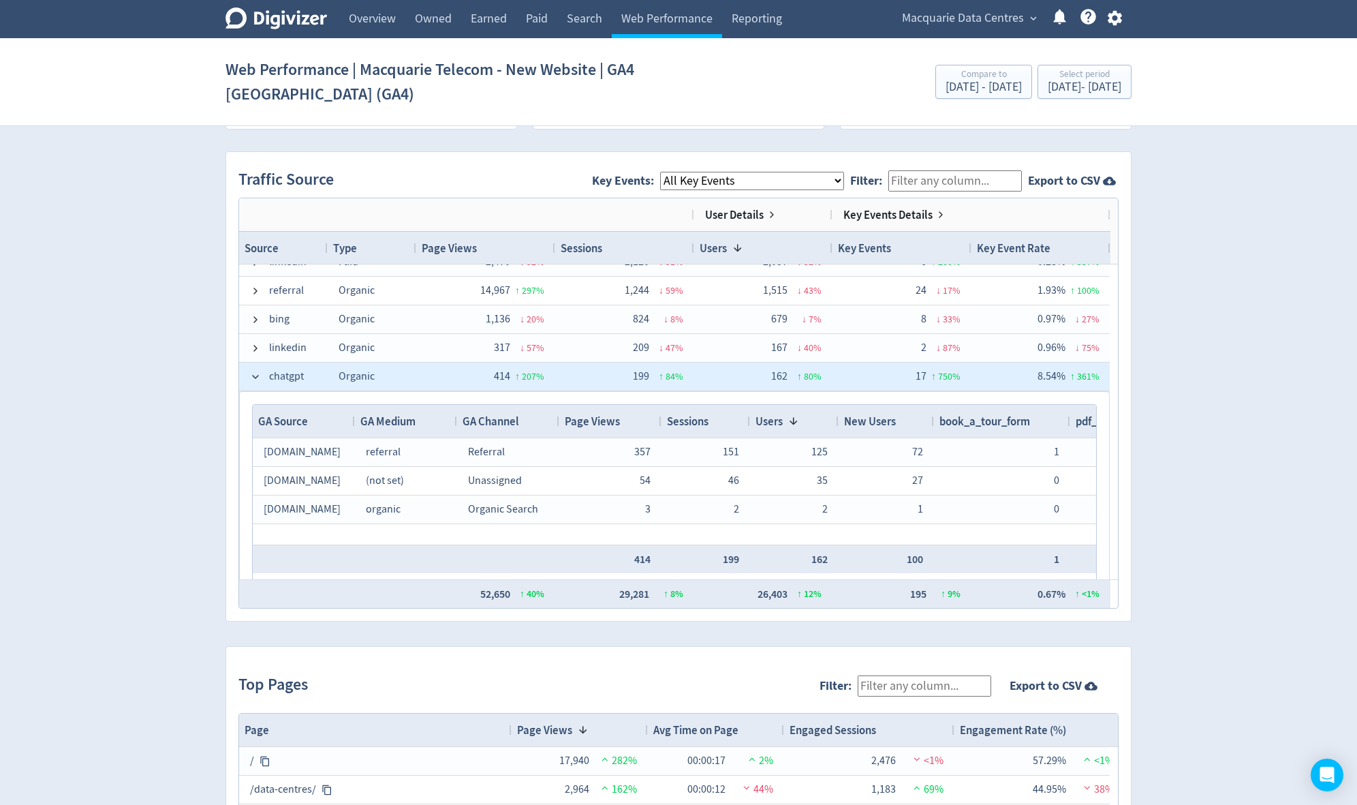
click at [254, 379] on span at bounding box center [255, 376] width 11 height 11
